Goal: Information Seeking & Learning: Learn about a topic

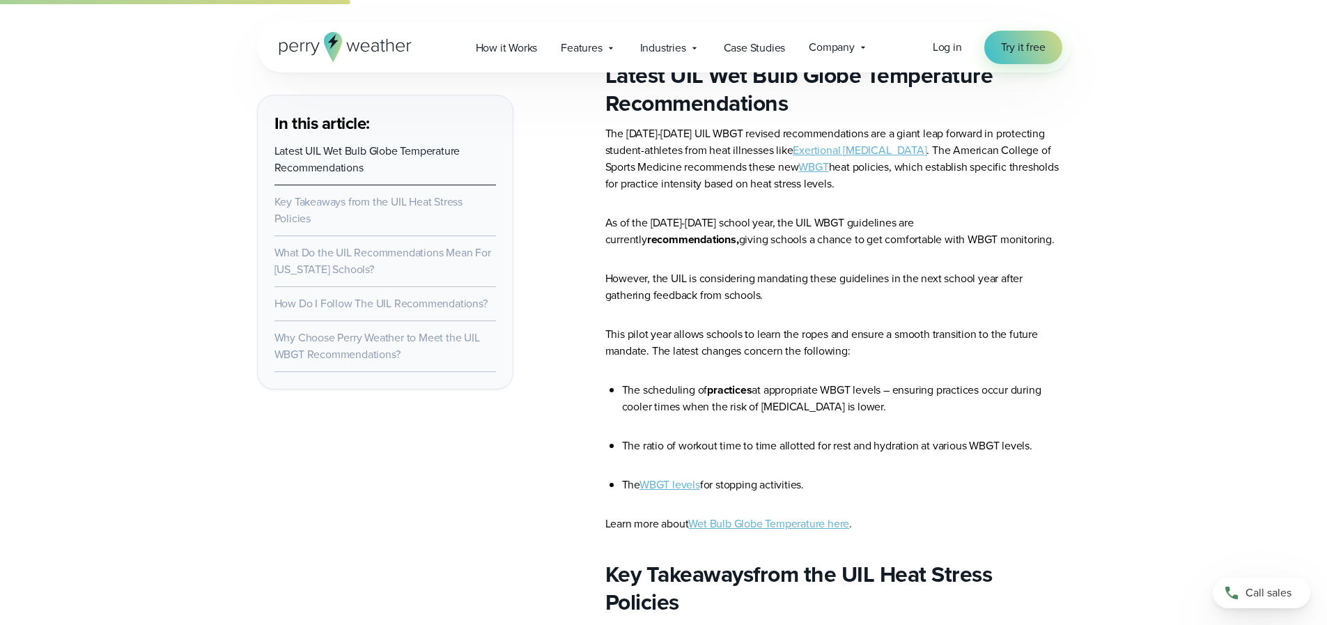
scroll to position [1184, 0]
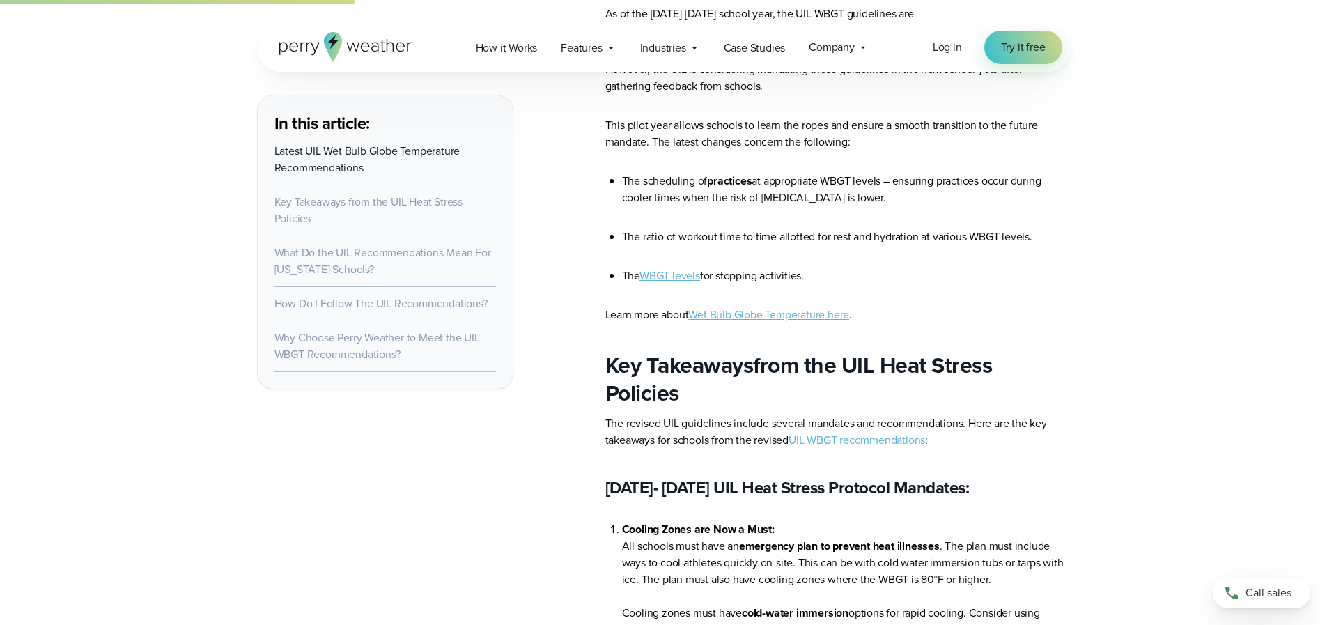
click at [661, 277] on link "WBGT levels" at bounding box center [670, 276] width 61 height 16
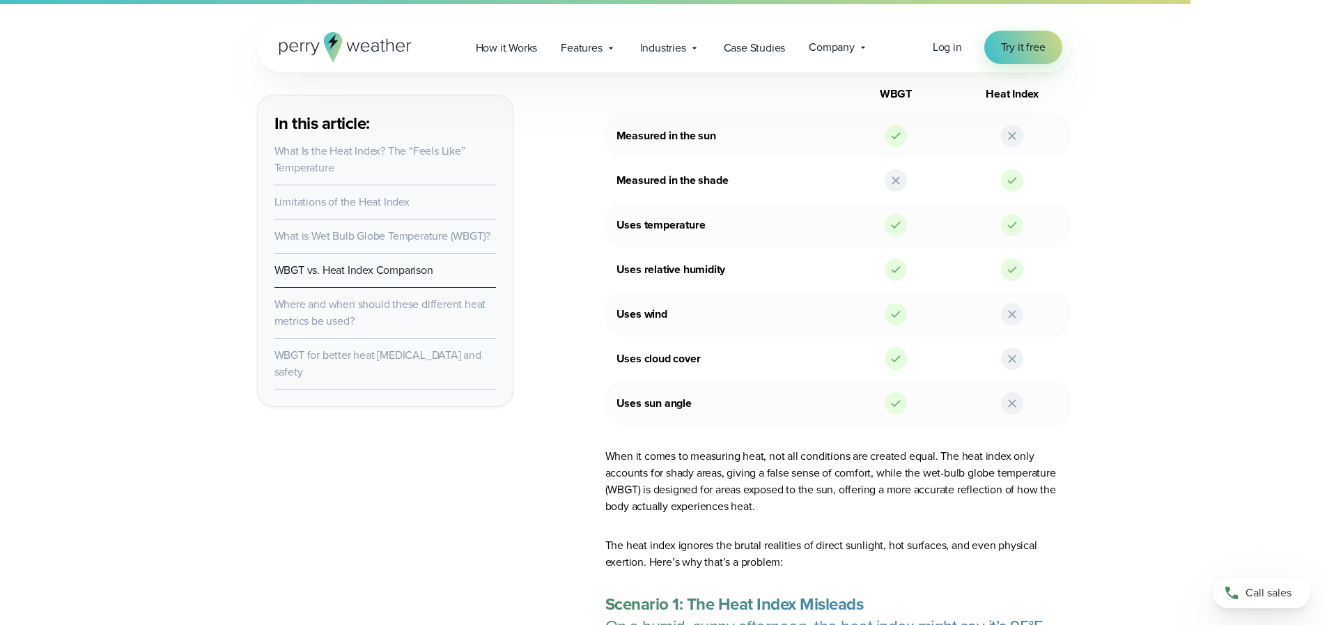
scroll to position [3553, 0]
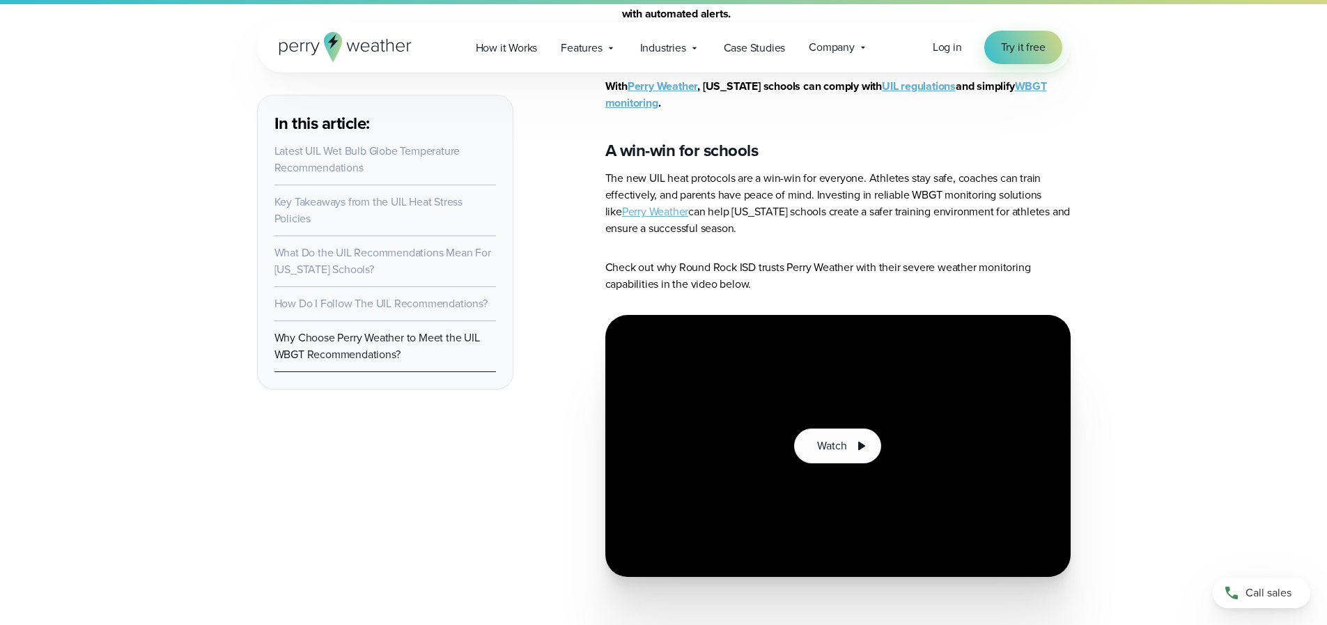
scroll to position [6549, 0]
